Goal: Find specific page/section: Find specific page/section

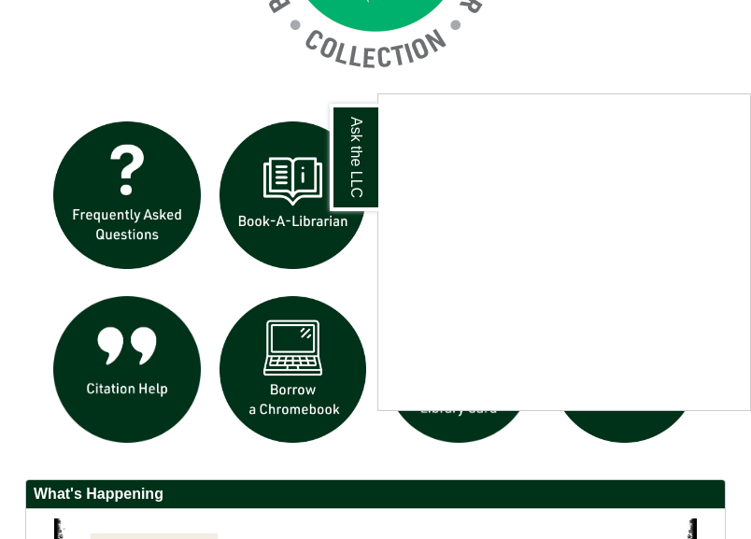
scroll to position [1672, 0]
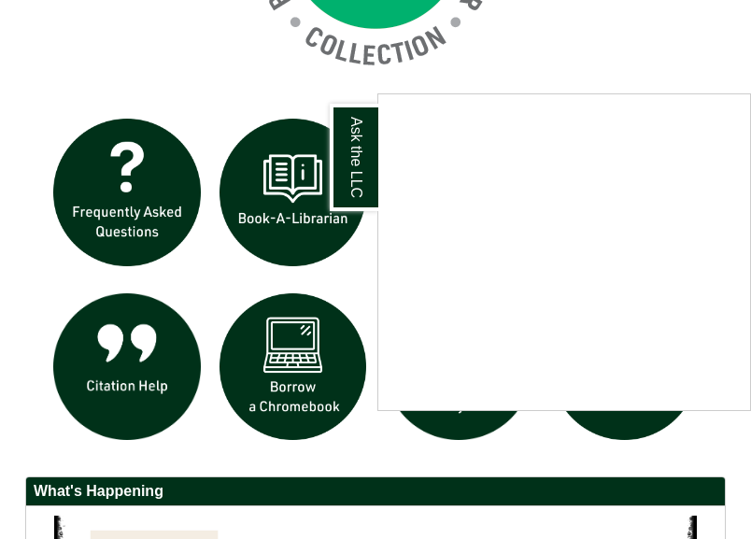
click at [199, 46] on div "Ask the LLC" at bounding box center [375, 269] width 751 height 539
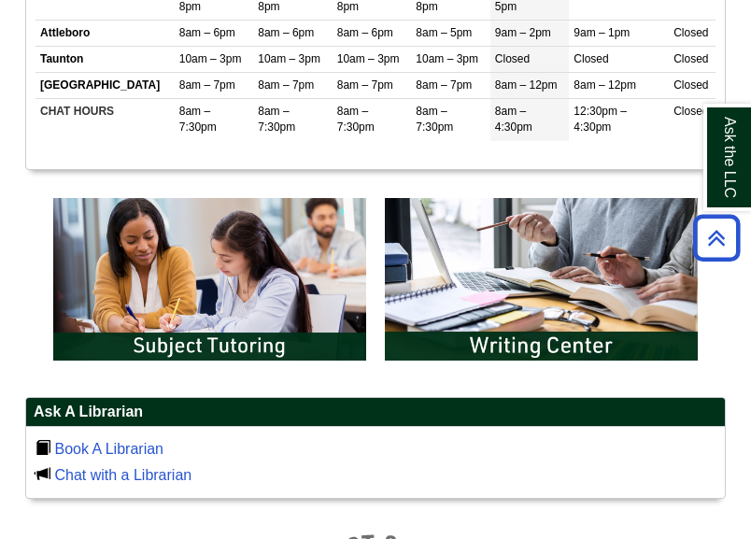
scroll to position [969, 0]
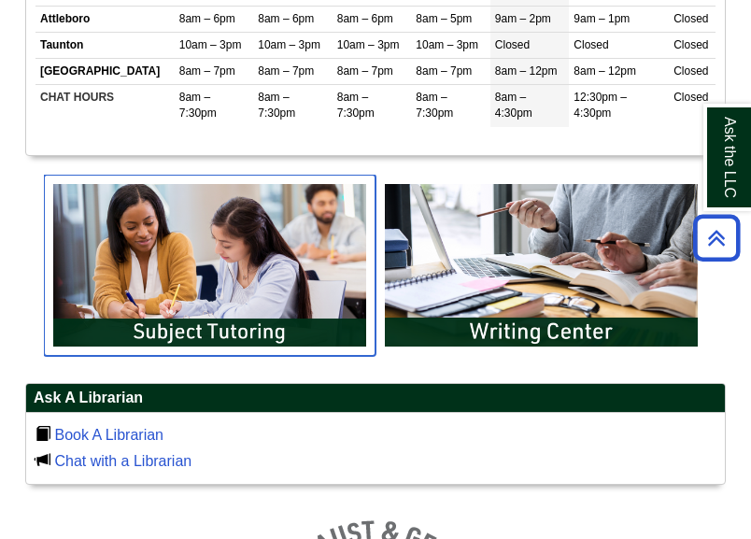
click at [202, 286] on img "slideshow" at bounding box center [210, 266] width 332 height 182
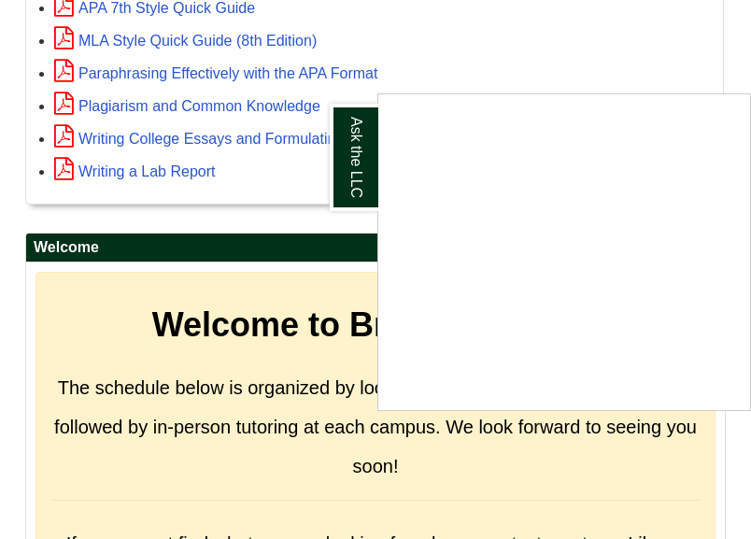
scroll to position [787, 0]
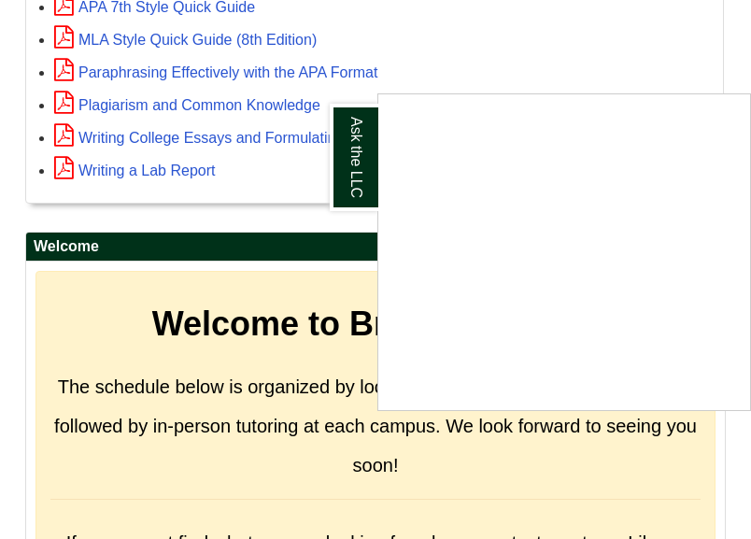
click at [299, 222] on div "Ask the LLC" at bounding box center [375, 269] width 751 height 539
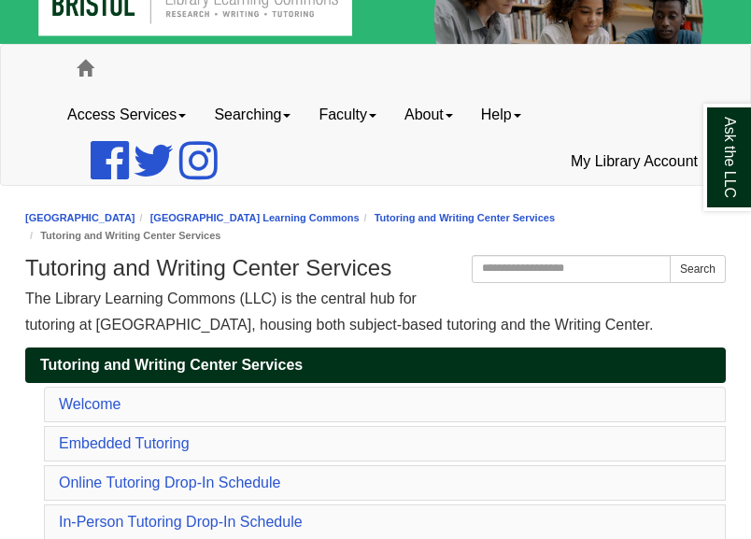
scroll to position [36, 0]
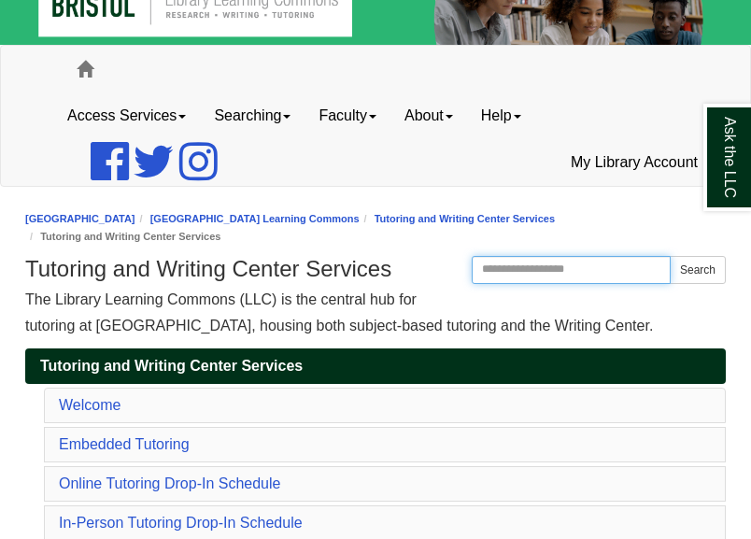
click at [510, 281] on input "Search the Website" at bounding box center [571, 270] width 199 height 28
type input "**********"
click at [670, 256] on button "Search" at bounding box center [698, 270] width 56 height 28
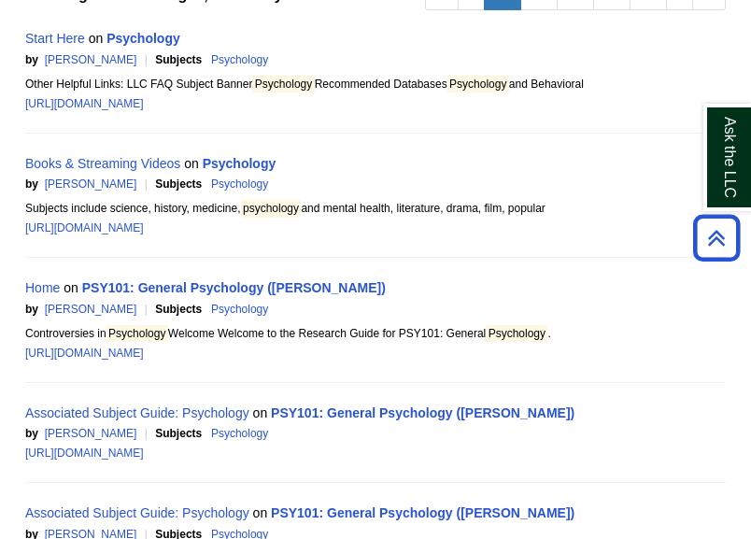
scroll to position [442, 0]
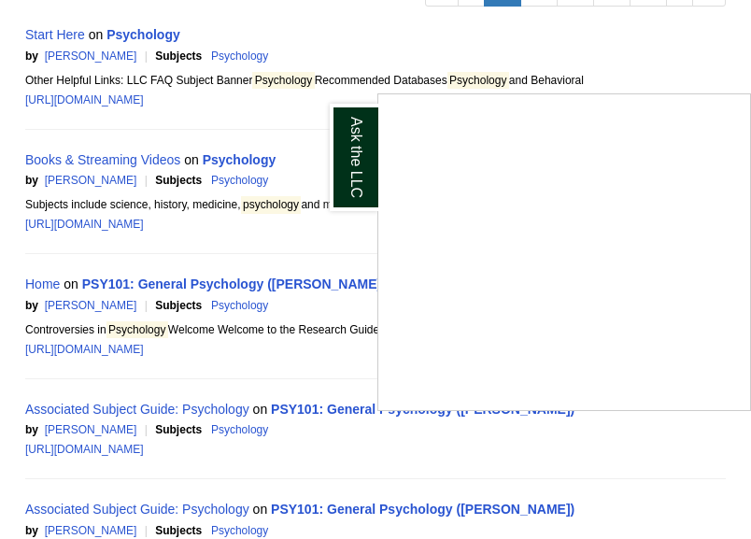
click at [132, 38] on div "Ask the LLC" at bounding box center [375, 269] width 751 height 539
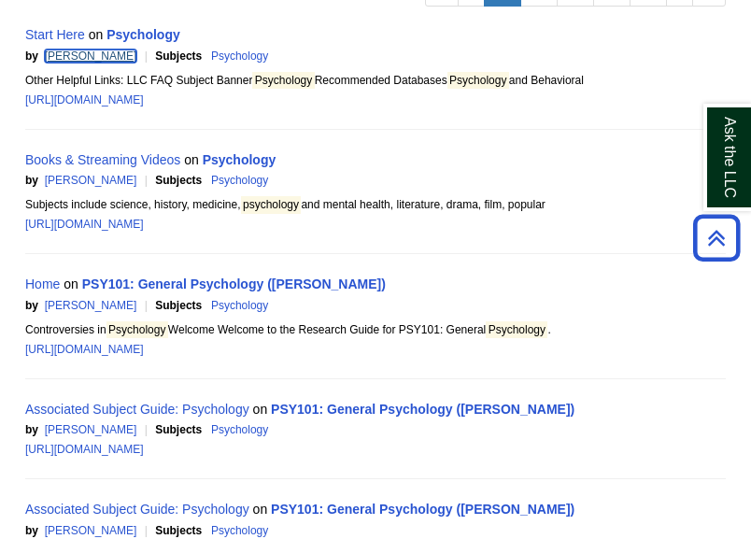
click at [65, 52] on link "[PERSON_NAME]" at bounding box center [91, 56] width 93 height 13
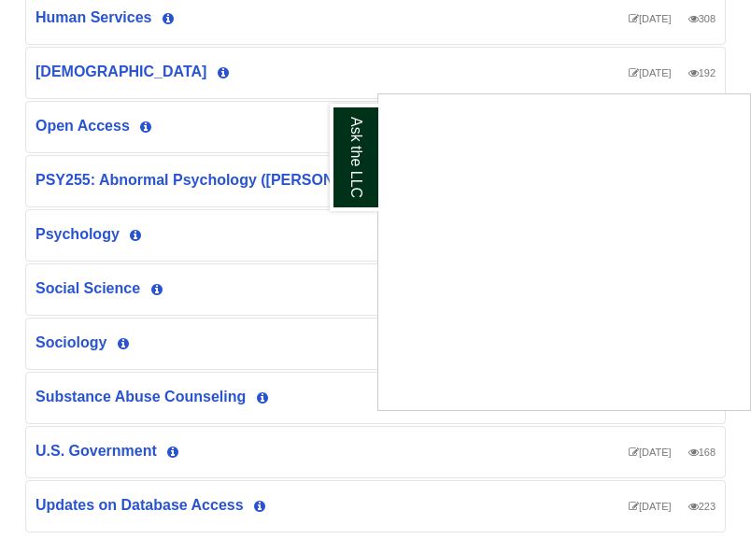
scroll to position [1810, 0]
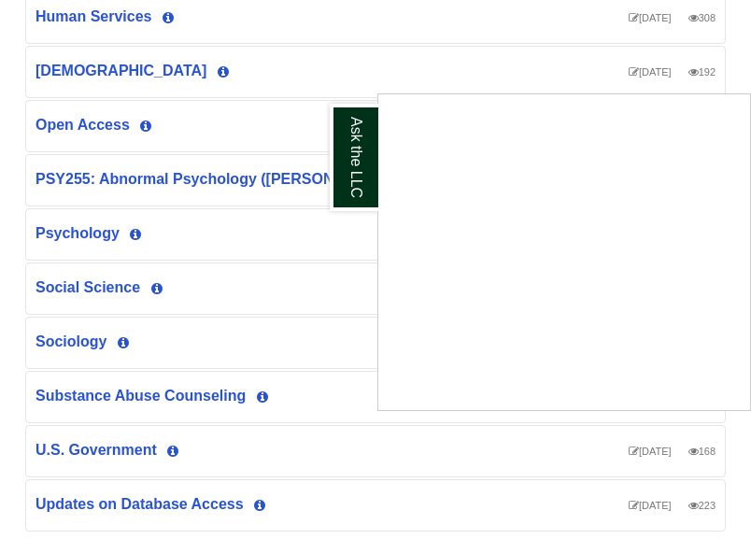
click at [226, 13] on div "Ask the LLC" at bounding box center [375, 269] width 751 height 539
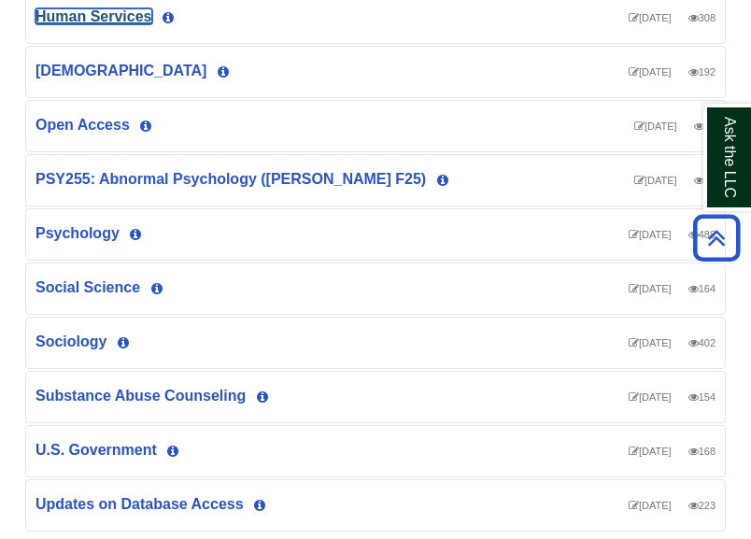
click at [88, 16] on link "Human Services" at bounding box center [94, 16] width 117 height 16
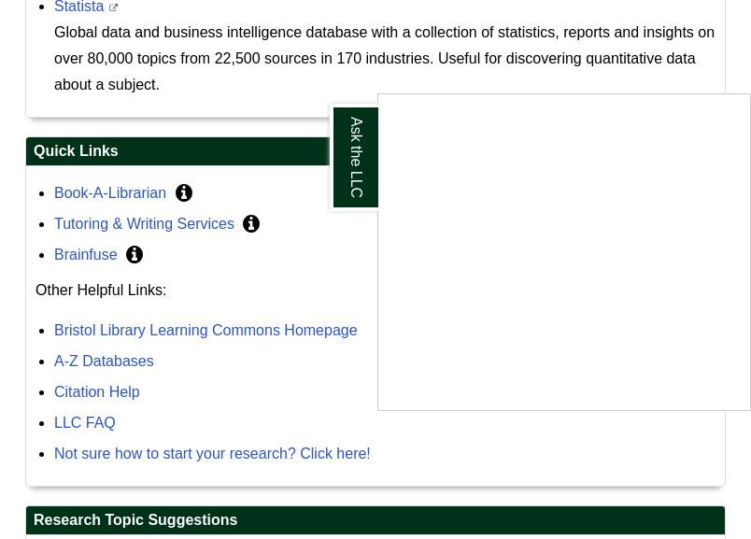
scroll to position [1340, 0]
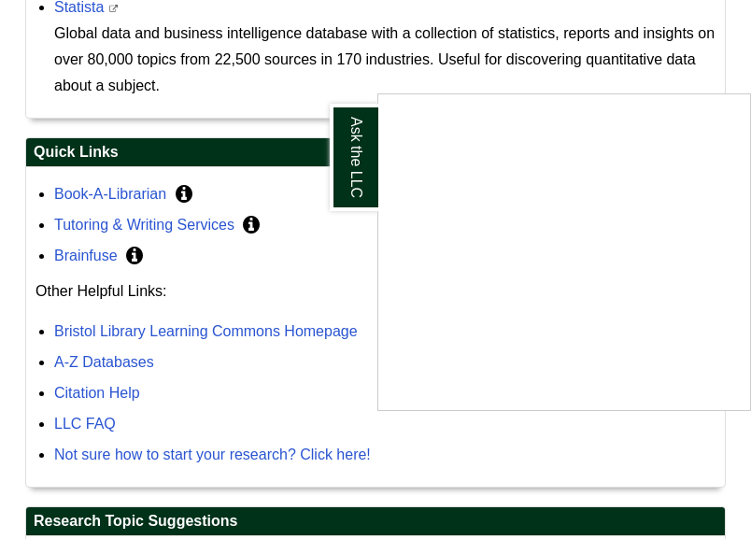
click at [171, 226] on div "Ask the LLC" at bounding box center [375, 269] width 751 height 539
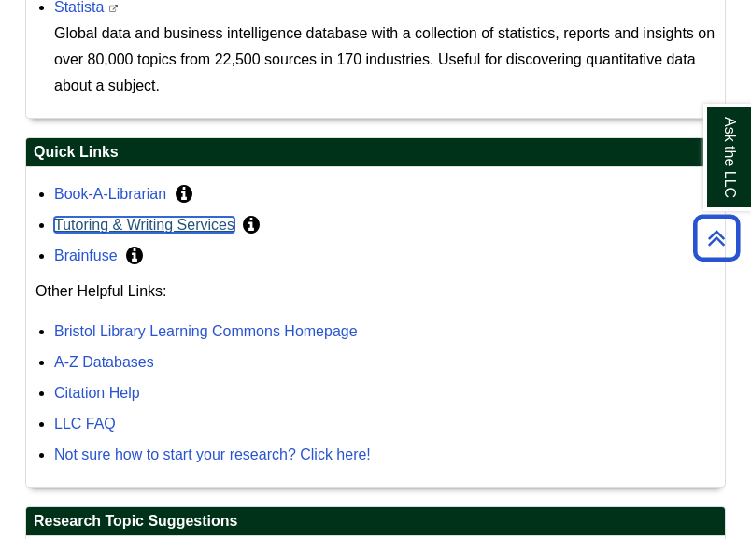
click at [171, 226] on link "Tutoring & Writing Services" at bounding box center [144, 225] width 180 height 16
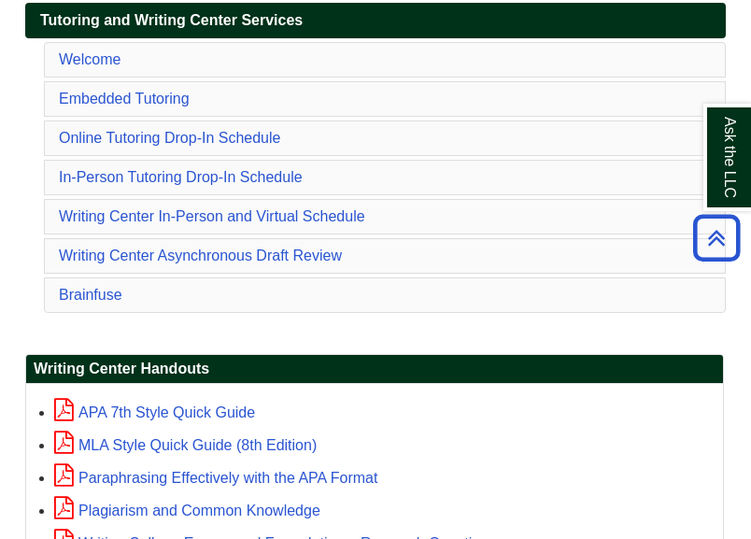
scroll to position [382, 0]
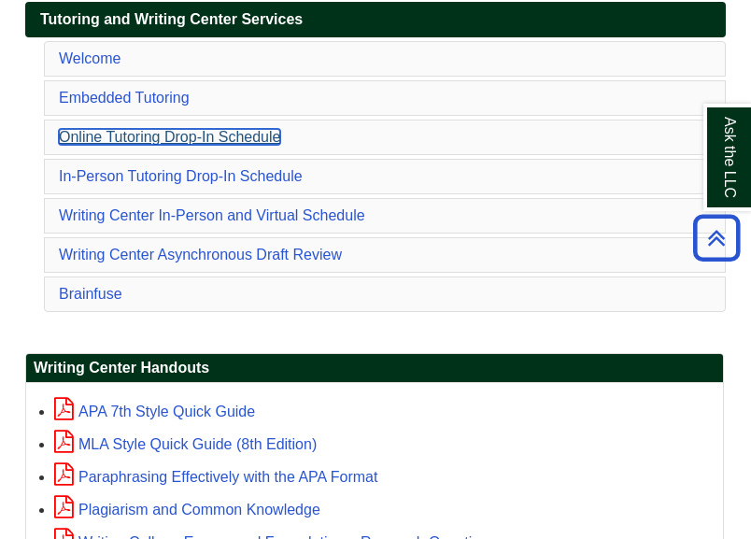
click at [223, 137] on link "Online Tutoring Drop-In Schedule" at bounding box center [170, 137] width 222 height 16
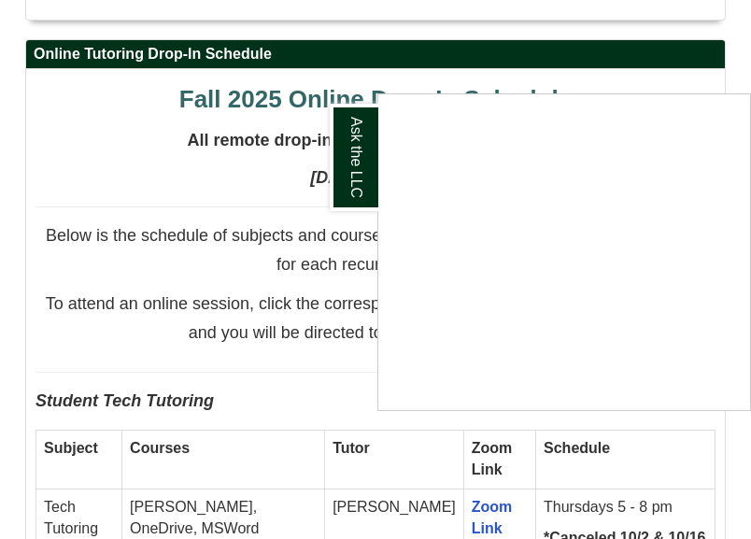
click at [309, 333] on div "Ask the LLC" at bounding box center [375, 269] width 751 height 539
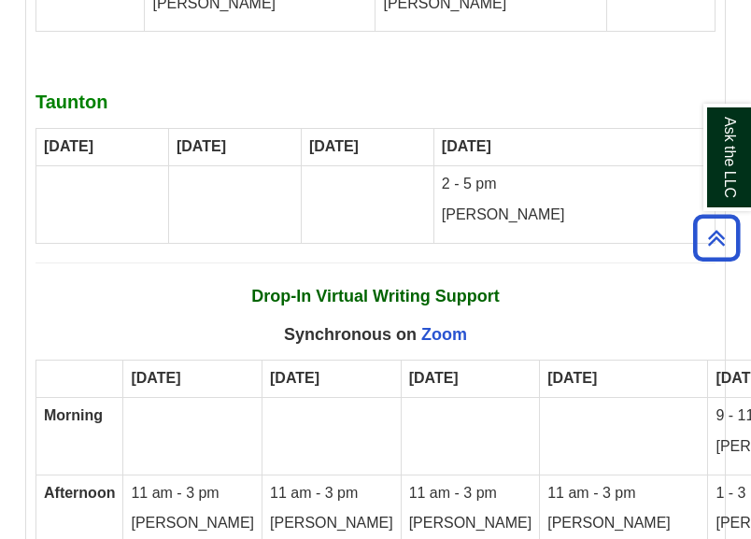
scroll to position [12201, 0]
